Goal: Information Seeking & Learning: Learn about a topic

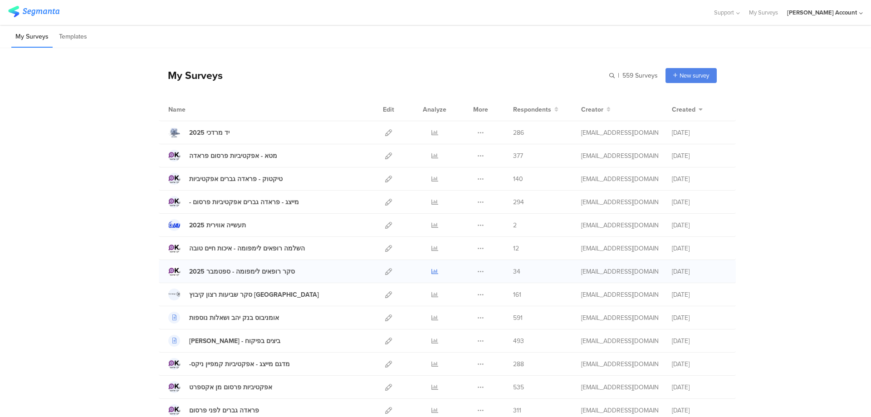
click at [432, 269] on icon at bounding box center [435, 271] width 7 height 7
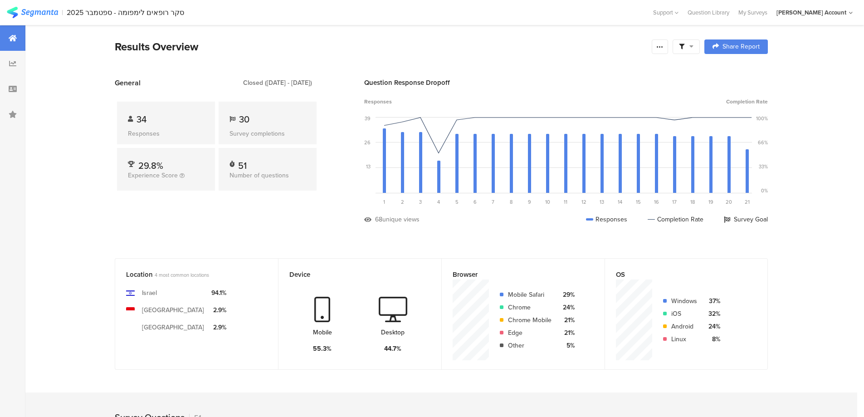
click at [697, 44] on div at bounding box center [686, 46] width 27 height 15
click at [735, 71] on span at bounding box center [733, 72] width 14 height 7
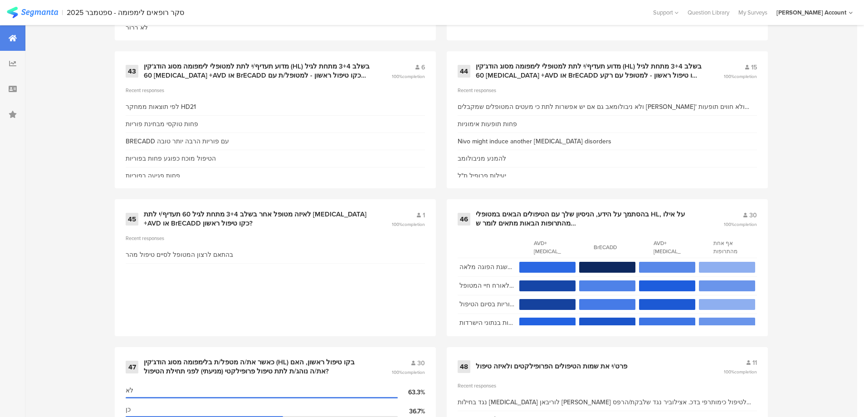
scroll to position [3563, 0]
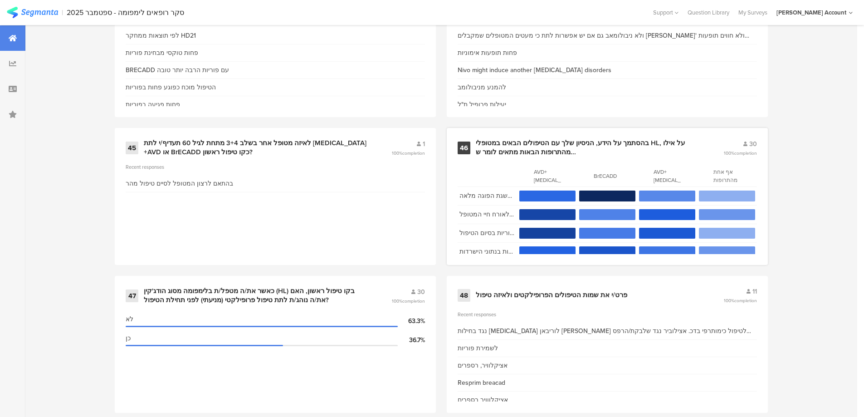
click at [619, 141] on div "בהסתמך על הידע, הניסיון שלך עם הטיפולים הבאים במטופלי HL, על אילו מהתרופות הבאו…" at bounding box center [589, 148] width 226 height 18
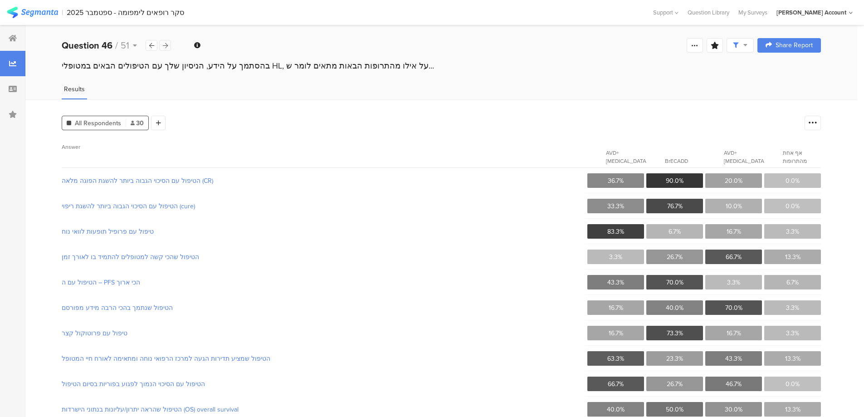
click at [171, 43] on div at bounding box center [165, 45] width 12 height 11
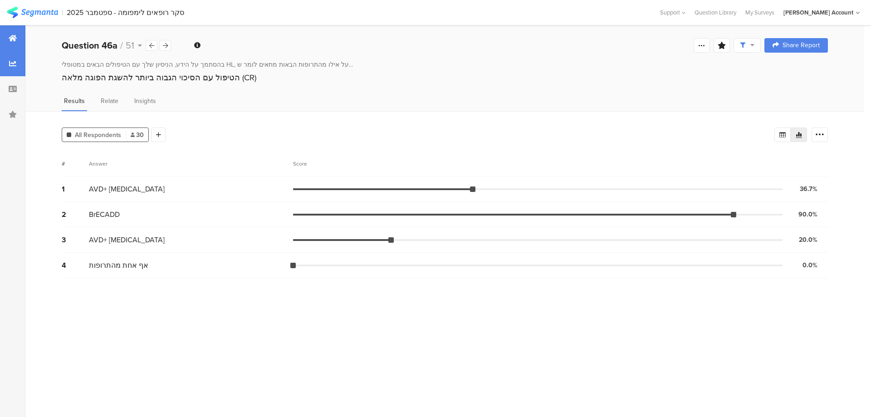
click at [11, 39] on icon at bounding box center [13, 37] width 8 height 7
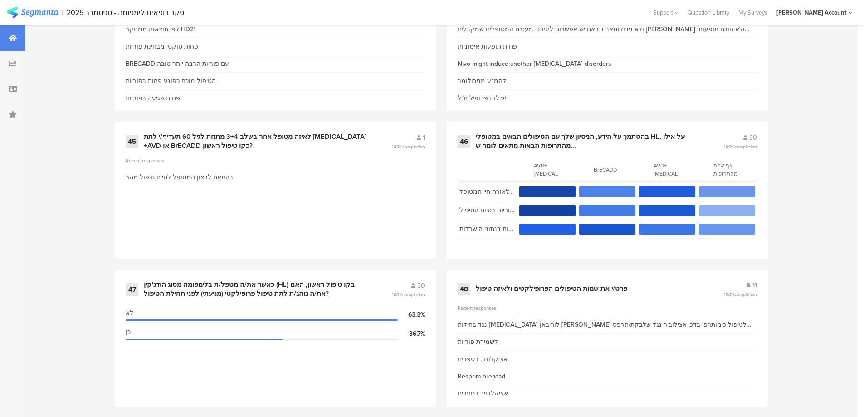
scroll to position [3570, 0]
click at [554, 136] on div "בהסתמך על הידע, הניסיון שלך עם הטיפולים הבאים במטופלי HL, על אילו מהתרופות הבאו…" at bounding box center [589, 141] width 226 height 18
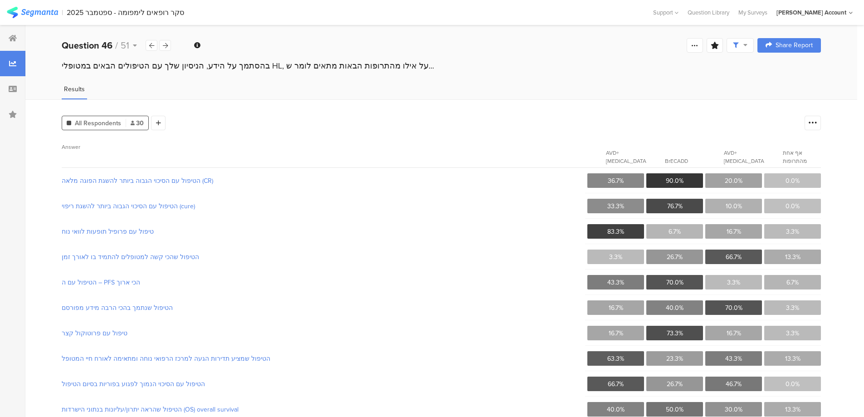
scroll to position [60, 0]
